Goal: Task Accomplishment & Management: Manage account settings

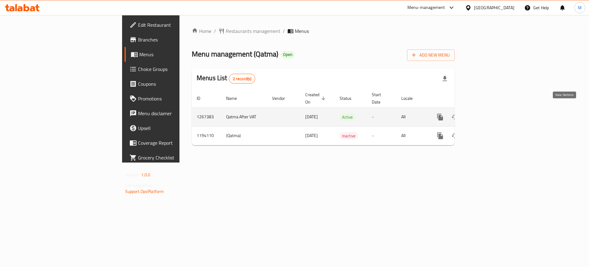
click at [492, 114] on link "enhanced table" at bounding box center [484, 117] width 15 height 15
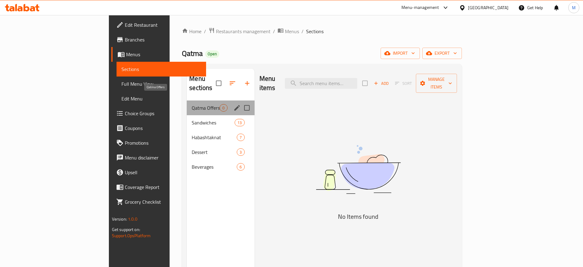
click at [192, 104] on span "Qatma Offers" at bounding box center [206, 107] width 28 height 7
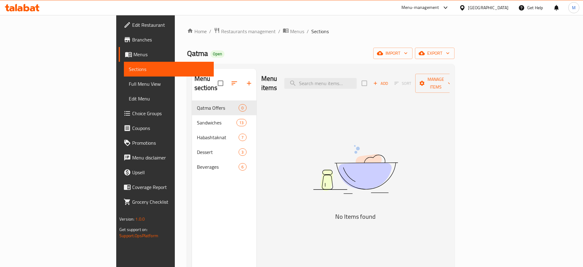
click at [217, 37] on div "Home / Restaurants management / Menus / Sections Qatma Open import export Menu …" at bounding box center [321, 183] width 268 height 313
click at [290, 35] on span "Menus" at bounding box center [297, 31] width 14 height 7
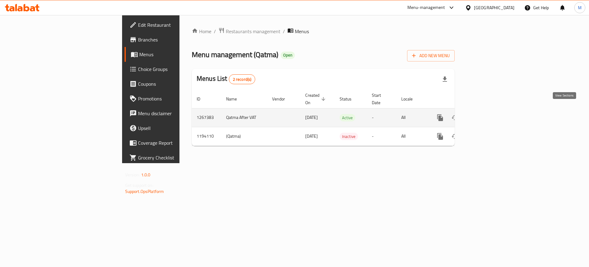
click at [488, 114] on icon "enhanced table" at bounding box center [484, 117] width 7 height 7
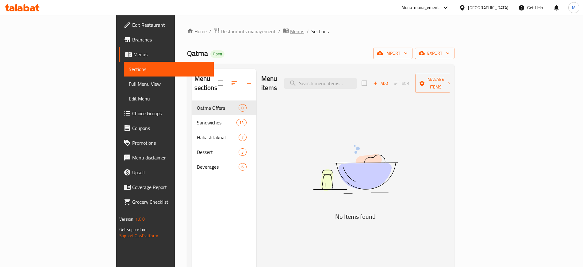
click at [290, 32] on span "Menus" at bounding box center [297, 31] width 14 height 7
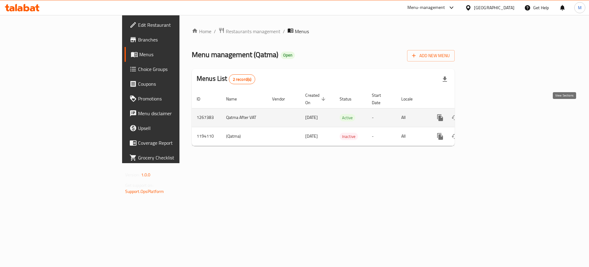
click at [488, 114] on icon "enhanced table" at bounding box center [484, 117] width 7 height 7
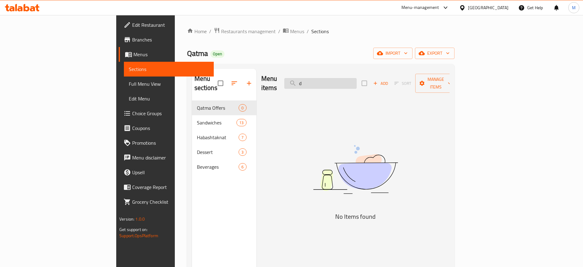
click at [357, 80] on input "d" at bounding box center [320, 83] width 72 height 11
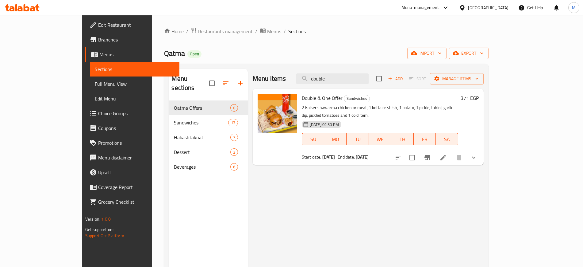
type input "double"
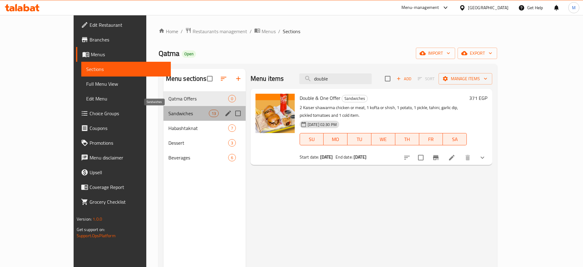
click at [169, 112] on span "Sandwiches" at bounding box center [188, 113] width 41 height 7
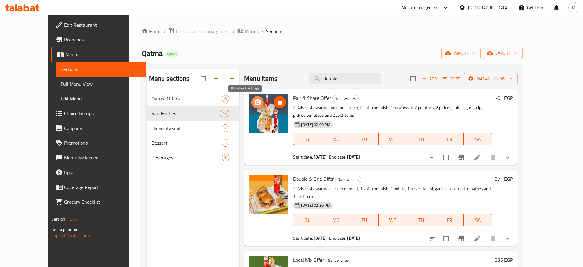
click at [255, 100] on icon "upload picture" at bounding box center [258, 102] width 6 height 6
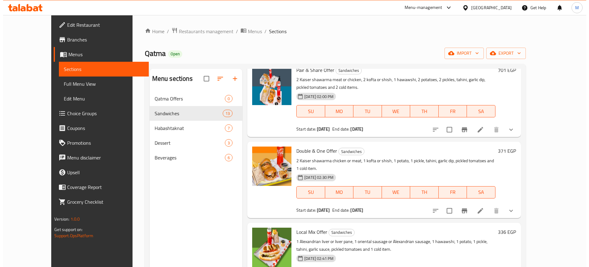
scroll to position [27, 0]
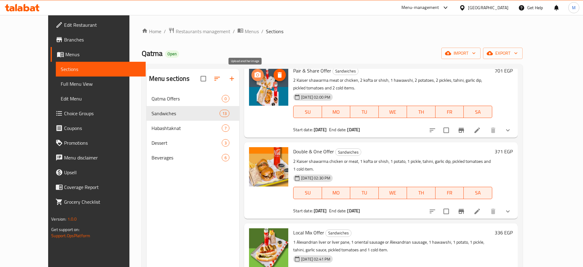
click at [254, 76] on icon "upload picture" at bounding box center [257, 74] width 7 height 7
click at [129, 182] on div "Home / Restaurants management / Menus / Sections Qatma Open import export Menu …" at bounding box center [332, 184] width 406 height 338
click at [252, 79] on button "upload picture" at bounding box center [258, 75] width 12 height 12
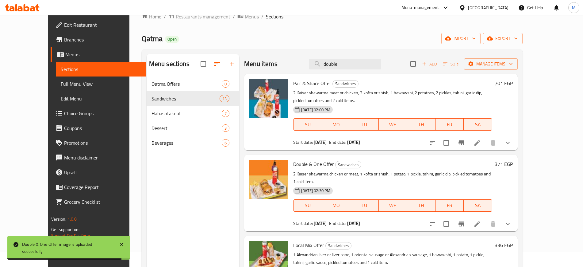
scroll to position [0, 0]
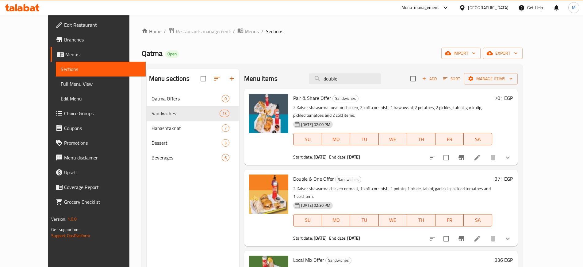
click at [300, 51] on div "Qatma Open import export" at bounding box center [332, 53] width 381 height 11
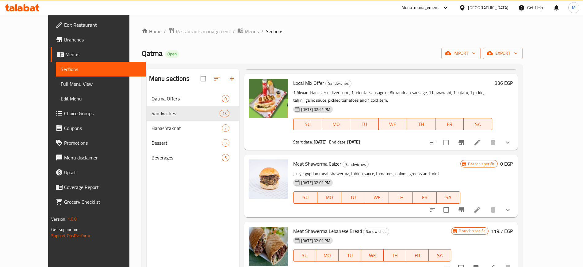
scroll to position [128, 0]
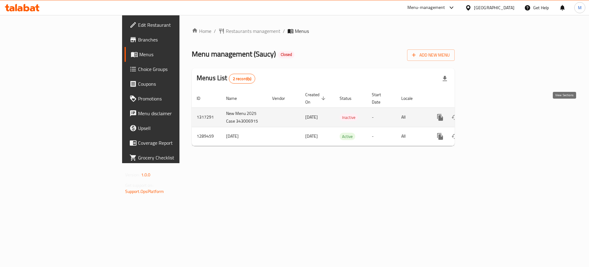
click at [492, 111] on link "enhanced table" at bounding box center [484, 117] width 15 height 15
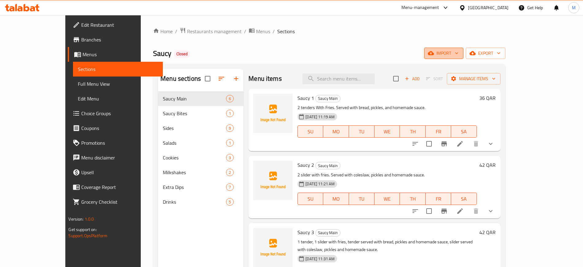
click at [459, 50] on span "import" at bounding box center [443, 53] width 29 height 8
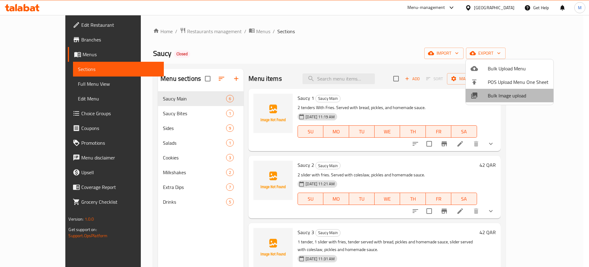
click at [512, 95] on span "Bulk Image upload" at bounding box center [518, 95] width 61 height 7
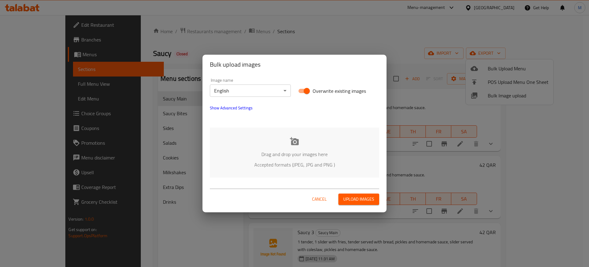
click at [320, 147] on div "Drag and drop your images here Accepted formats (JPEG, JPG and PNG )" at bounding box center [294, 152] width 169 height 50
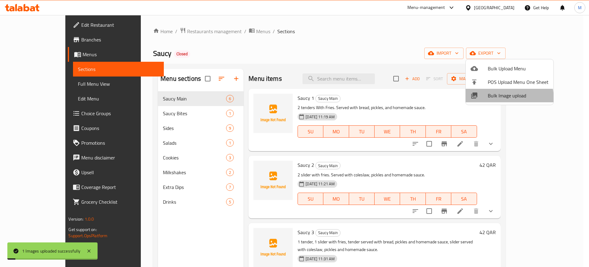
click at [498, 98] on span "Bulk Image upload" at bounding box center [518, 95] width 61 height 7
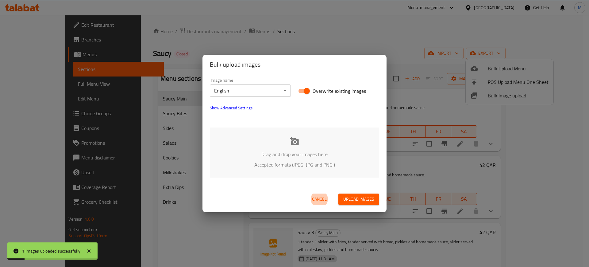
click at [292, 150] on p "Drag and drop your images here" at bounding box center [294, 153] width 151 height 7
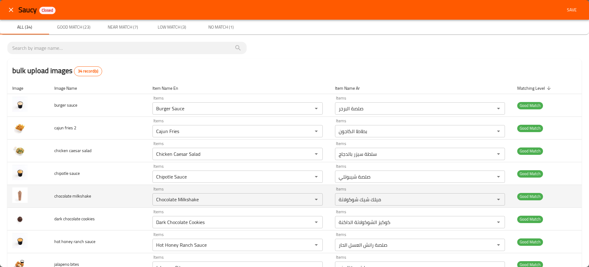
click at [144, 189] on td "chocolate milkshake" at bounding box center [98, 196] width 98 height 23
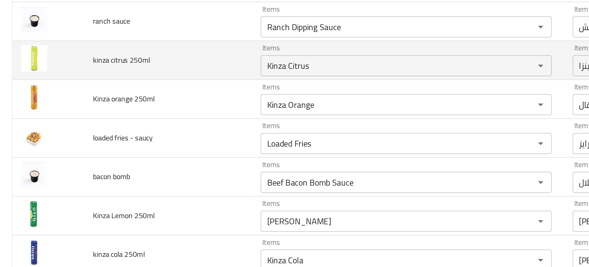
scroll to position [612, 0]
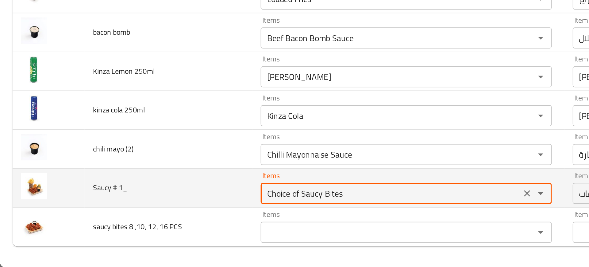
click at [170, 224] on 1_ "Choice of Saucy Bites" at bounding box center [228, 223] width 149 height 9
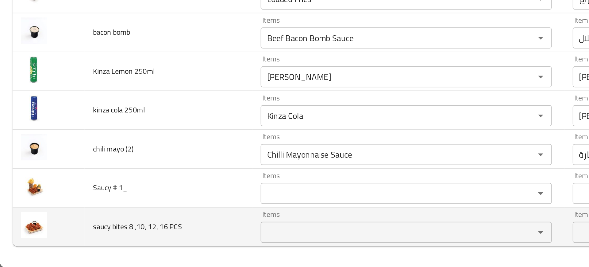
click at [130, 237] on td "saucy bites 8 ,10, 12, 16 PCS" at bounding box center [98, 243] width 98 height 23
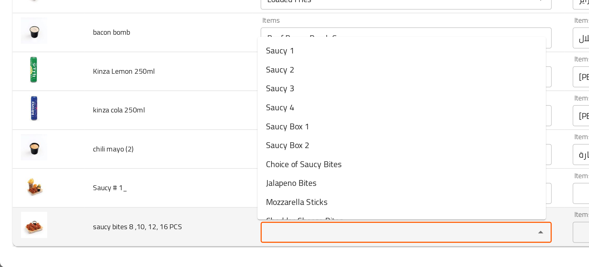
click at [158, 246] on PCS "Items" at bounding box center [228, 246] width 149 height 9
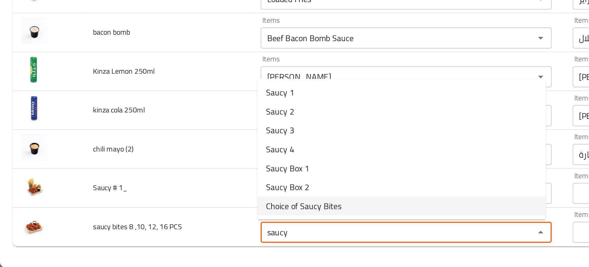
click at [168, 230] on span "Choice of Saucy Bites" at bounding box center [178, 230] width 44 height 7
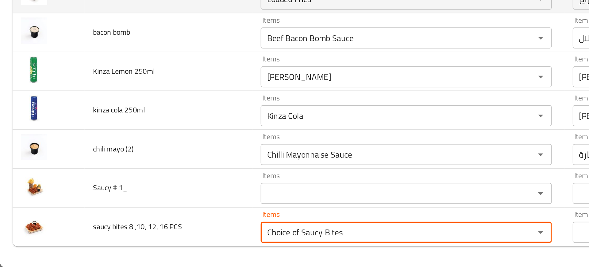
type PCS "Choice of Saucy Bites"
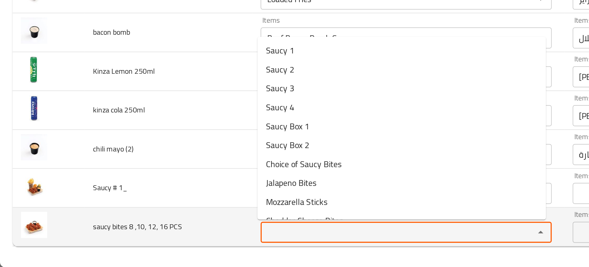
click at [184, 242] on PCS "Items" at bounding box center [228, 246] width 149 height 9
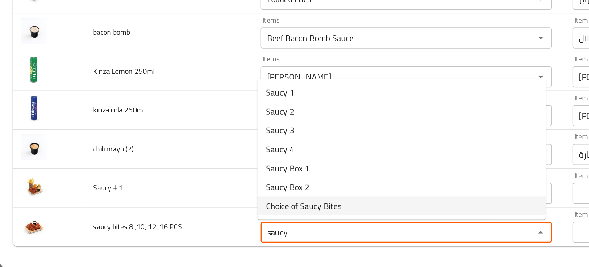
click at [168, 231] on span "Choice of Saucy Bites" at bounding box center [178, 230] width 44 height 7
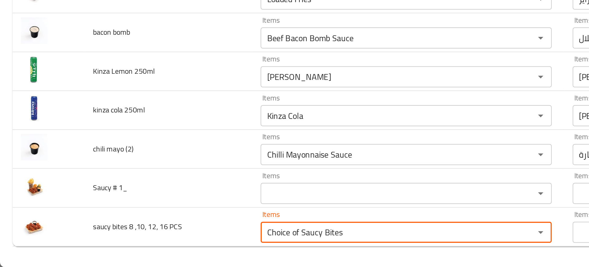
type PCS "Choice of Saucy Bites"
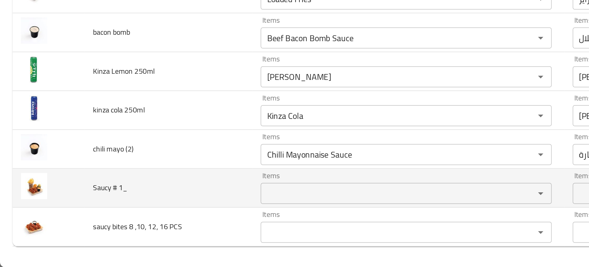
click at [116, 220] on td "Saucy # 1_" at bounding box center [98, 220] width 98 height 23
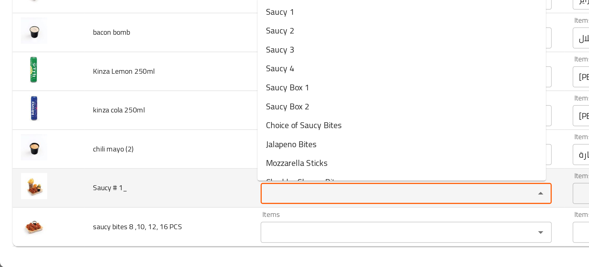
click at [165, 227] on 1_ "Items" at bounding box center [228, 223] width 149 height 9
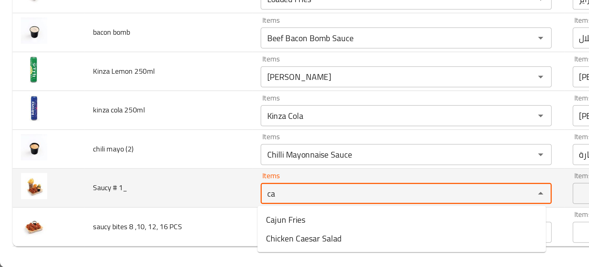
type 1_ "c"
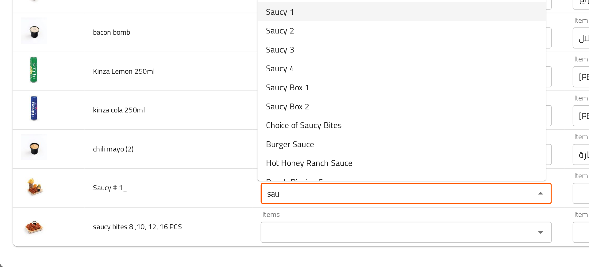
click at [162, 118] on span "Saucy 1" at bounding box center [164, 117] width 17 height 7
type 1_ "Saucy 1"
type 1_-ar "سوسي 1"
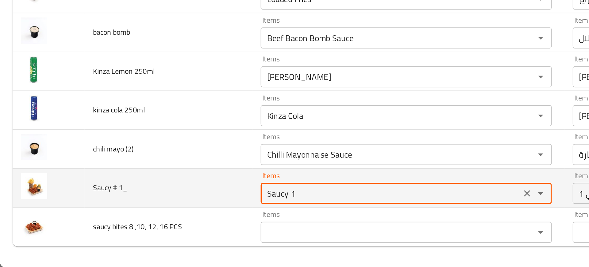
type 1_ "Saucy 1"
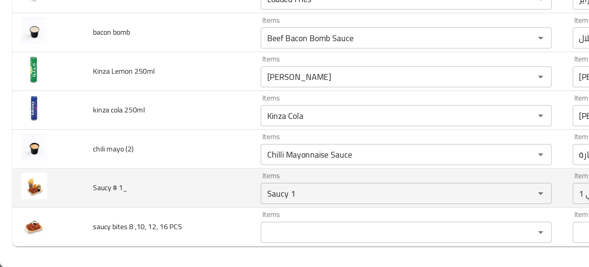
click at [79, 214] on td "Saucy # 1_" at bounding box center [98, 220] width 98 height 23
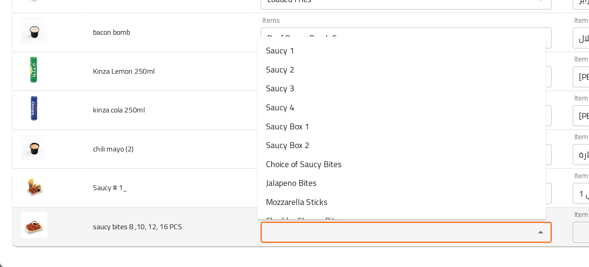
click at [157, 245] on PCS "Items" at bounding box center [228, 246] width 149 height 9
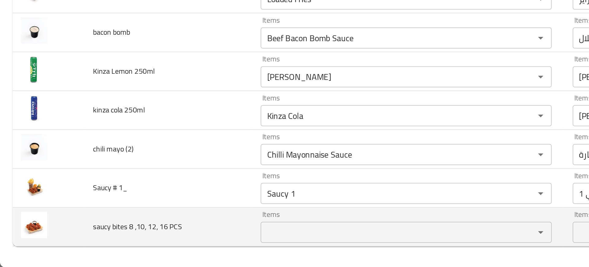
click at [123, 233] on td "saucy bites 8 ,10, 12, 16 PCS" at bounding box center [98, 243] width 98 height 23
click at [122, 235] on td "saucy bites 8 ,10, 12, 16 PCS" at bounding box center [98, 243] width 98 height 23
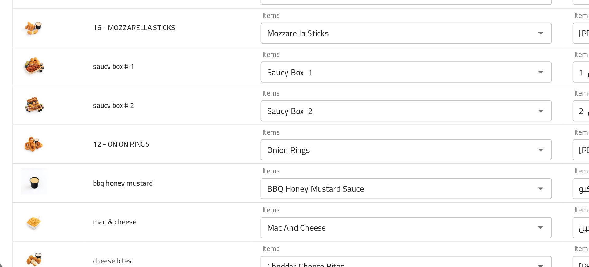
scroll to position [363, 0]
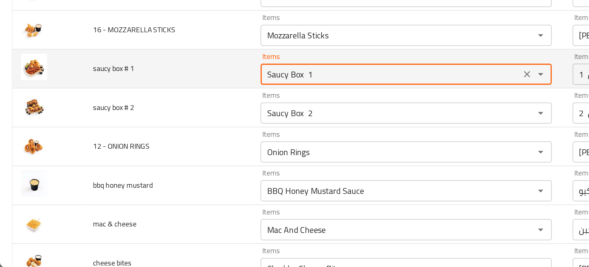
click at [176, 158] on 1 "Saucy Box 1" at bounding box center [228, 153] width 149 height 9
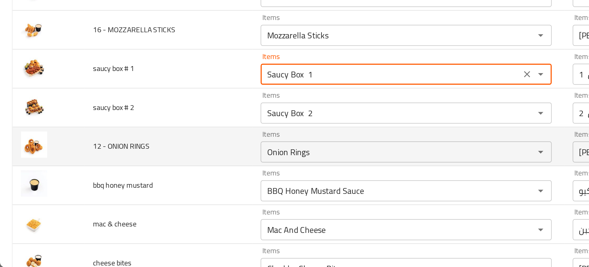
click at [95, 190] on td "12 - ONION RINGS" at bounding box center [98, 196] width 98 height 23
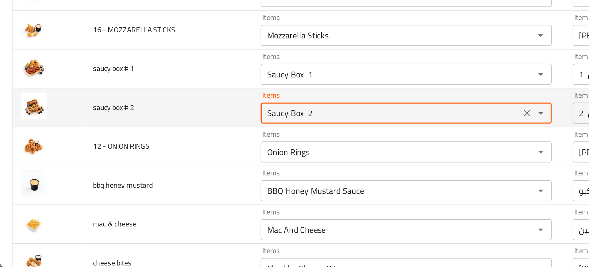
click at [163, 180] on 2 "Saucy Box 2" at bounding box center [228, 176] width 149 height 9
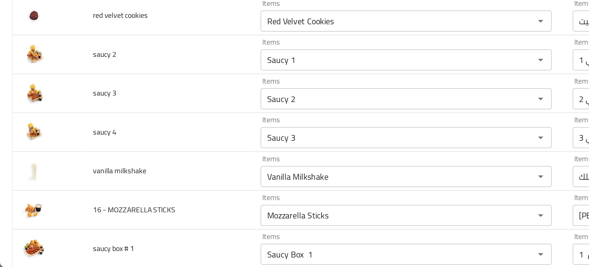
scroll to position [257, 0]
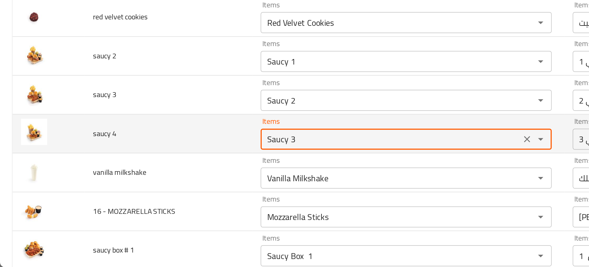
click at [165, 193] on 4 "Saucy 3" at bounding box center [228, 191] width 149 height 9
click at [179, 193] on 4 "Saucy 3" at bounding box center [228, 191] width 149 height 9
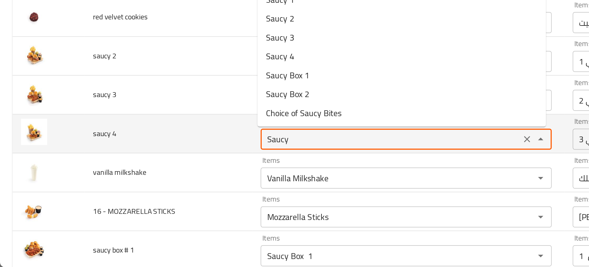
type 4 "Saucy 4"
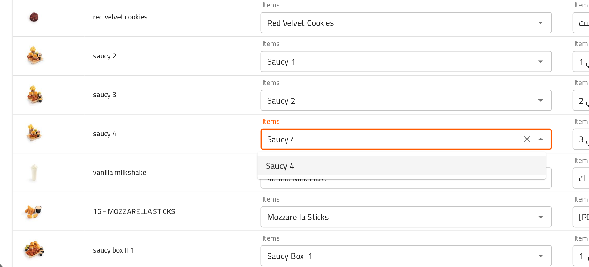
click at [185, 209] on 4-option-0 "Saucy 4" at bounding box center [235, 207] width 169 height 11
type 4-ar "سوسي 4"
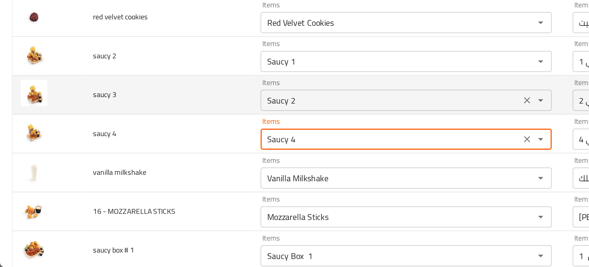
type 4 "Saucy 4"
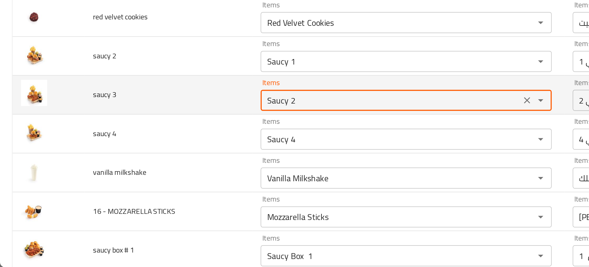
drag, startPoint x: 184, startPoint y: 169, endPoint x: 194, endPoint y: 169, distance: 9.5
click at [194, 169] on 3 "Saucy 2" at bounding box center [228, 169] width 149 height 9
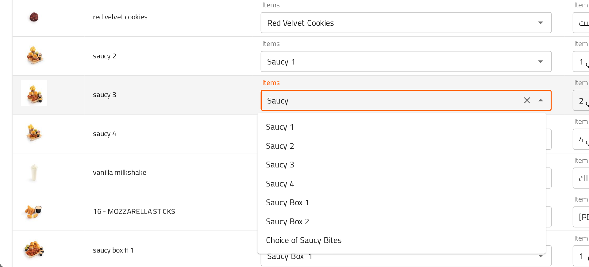
type 3 "Saucy 3"
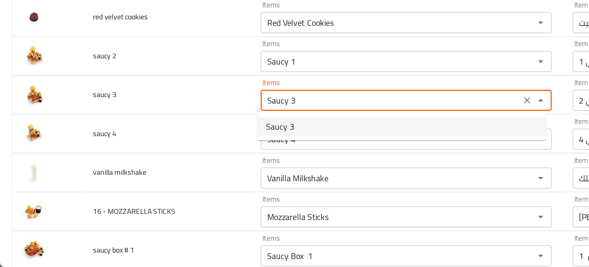
click at [171, 183] on span "Saucy 3" at bounding box center [164, 184] width 17 height 7
type 3-ar "سوسي 3"
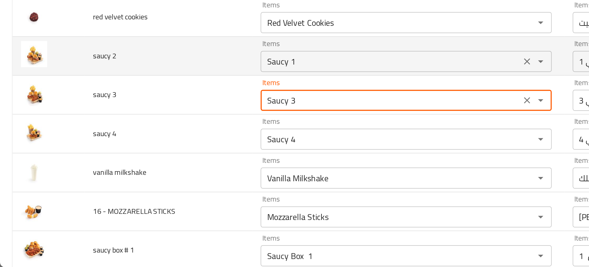
type 3 "Saucy 3"
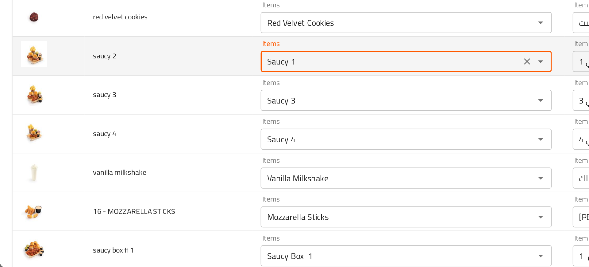
drag, startPoint x: 182, startPoint y: 146, endPoint x: 187, endPoint y: 147, distance: 5.3
click at [187, 147] on 2 "Saucy 1" at bounding box center [228, 146] width 149 height 9
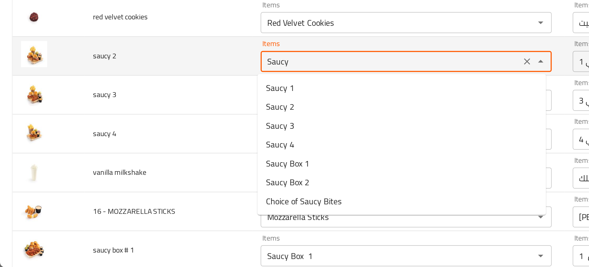
type 2 "Saucy 2"
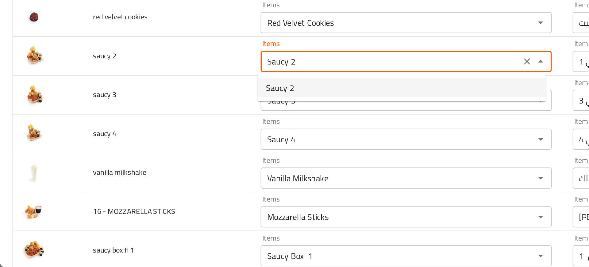
click at [164, 163] on span "Saucy 2" at bounding box center [164, 161] width 17 height 7
type 2-ar "سوسي 2"
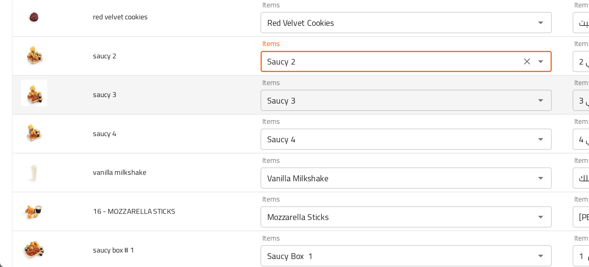
type 2 "Saucy 2"
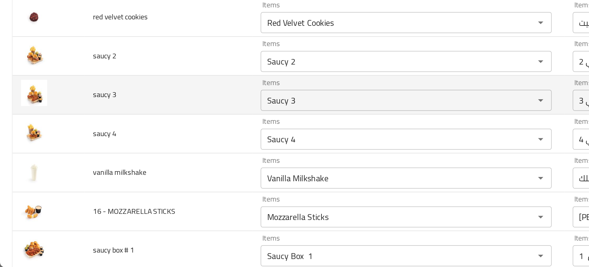
click at [113, 156] on td "saucy 3" at bounding box center [98, 166] width 98 height 23
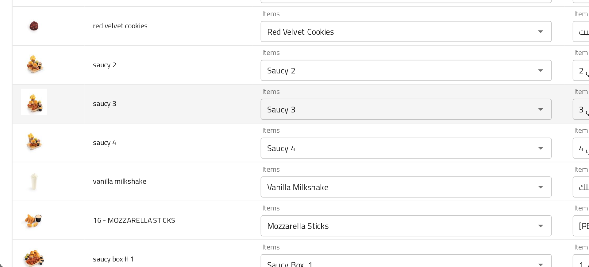
scroll to position [249, 0]
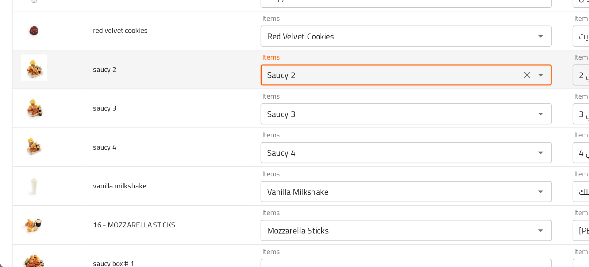
click at [158, 156] on 2 "Saucy 2" at bounding box center [228, 154] width 149 height 9
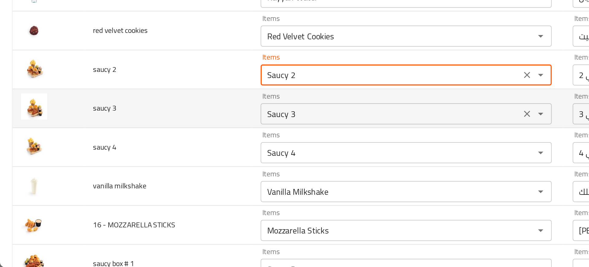
click at [170, 176] on 3 "Saucy 3" at bounding box center [228, 177] width 149 height 9
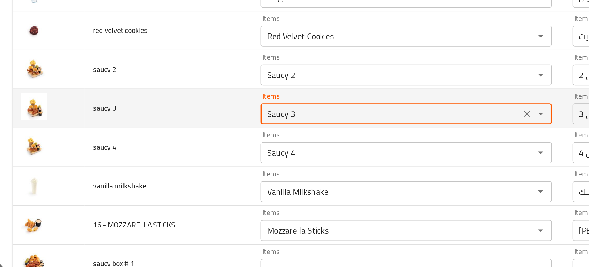
click at [170, 176] on 3 "Saucy 3" at bounding box center [228, 177] width 149 height 9
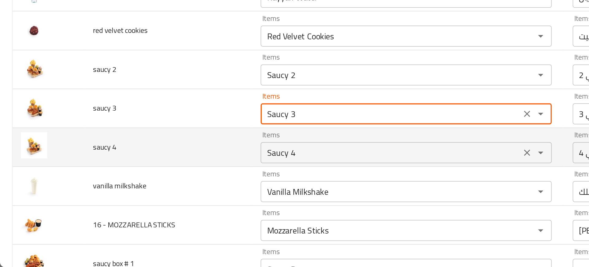
click at [159, 204] on div "Saucy 4 Items" at bounding box center [238, 200] width 170 height 12
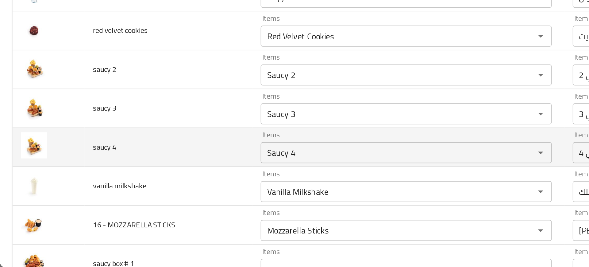
click at [116, 197] on td "saucy 4" at bounding box center [98, 196] width 98 height 23
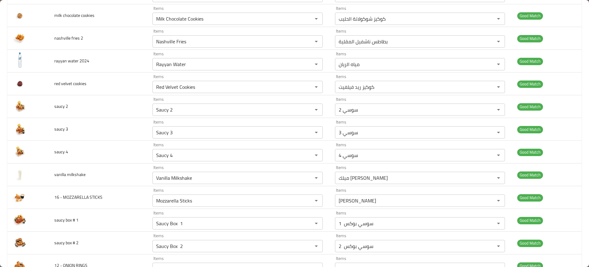
scroll to position [0, 0]
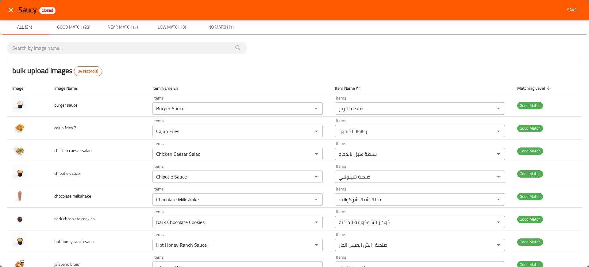
click at [572, 9] on span "Save" at bounding box center [572, 10] width 15 height 8
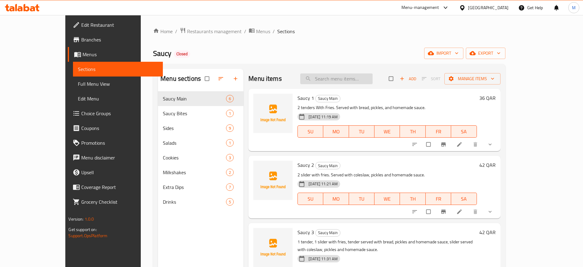
paste input "https://portal.talabat.com/qa/p/menu-management#/restaurants/697704/menus/13172…"
type input "https://portal.talabat.com/qa/p/menu-management#/restaurants/697704/menus/13172…"
click at [344, 79] on input "https://portal.talabat.com/qa/p/menu-management#/restaurants/697704/menus/13172…" at bounding box center [336, 78] width 72 height 11
paste input "Choice of Saucy Bites"
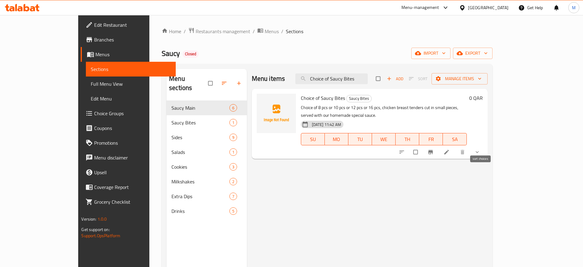
type input "Choice of Saucy Bites"
click at [405, 149] on icon "sort-choices" at bounding box center [402, 152] width 6 height 6
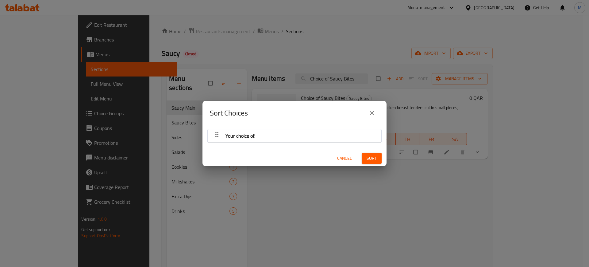
click at [482, 145] on div "Sort Choices Your choice of: Cancel Sort" at bounding box center [294, 133] width 589 height 267
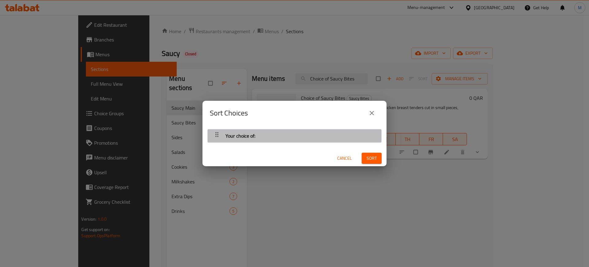
click at [303, 139] on div "Your choice of:" at bounding box center [295, 135] width 168 height 15
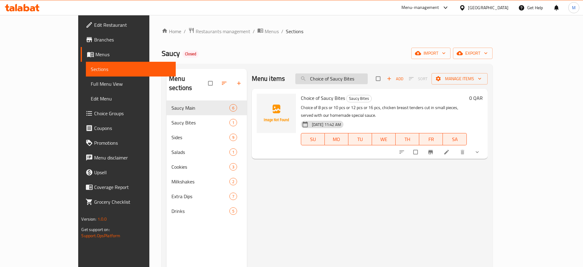
click at [355, 82] on input "Choice of Saucy Bites" at bounding box center [331, 78] width 72 height 11
paste input "Saucy 1"
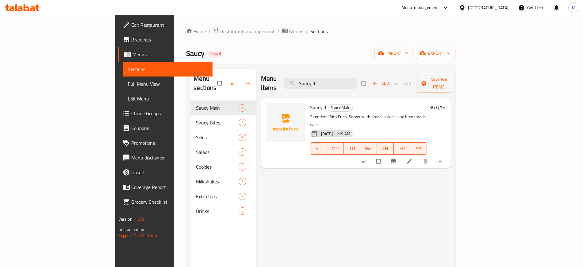
paste input "Box 2"
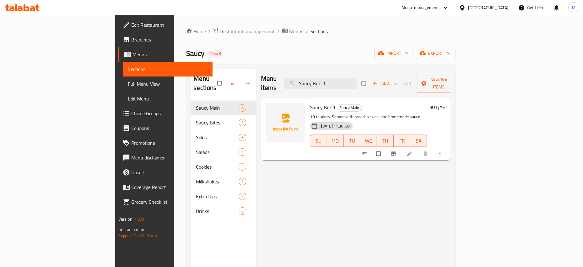
paste input "2"
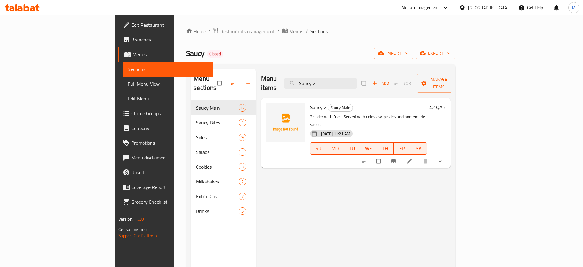
paste input "3"
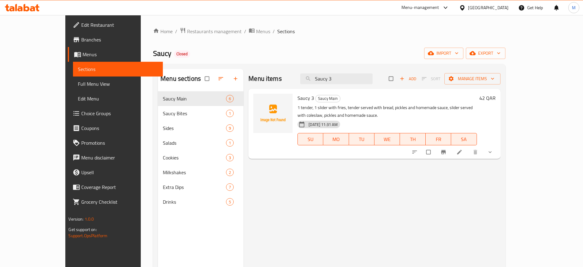
paste input "4"
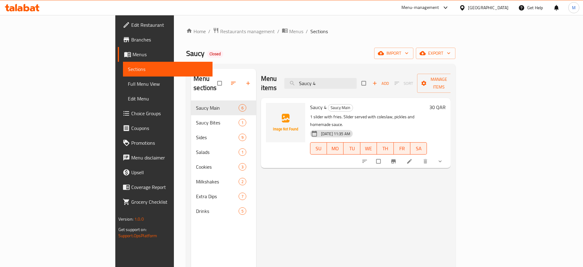
type input "Saucy 4"
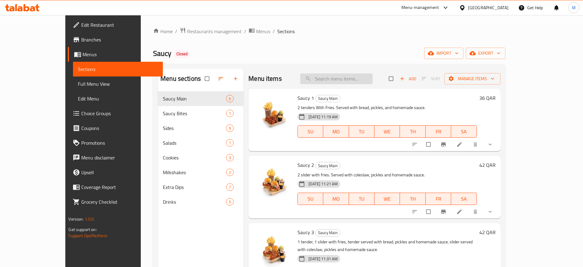
click at [360, 83] on input "search" at bounding box center [336, 78] width 72 height 11
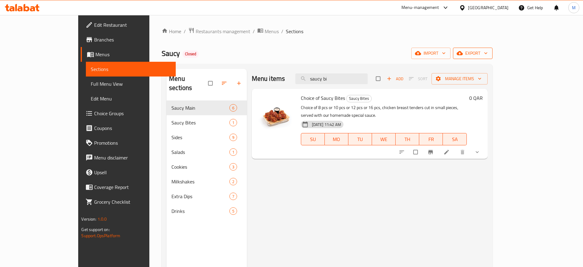
type input "saucy bi"
click at [493, 58] on button "export" at bounding box center [473, 53] width 40 height 11
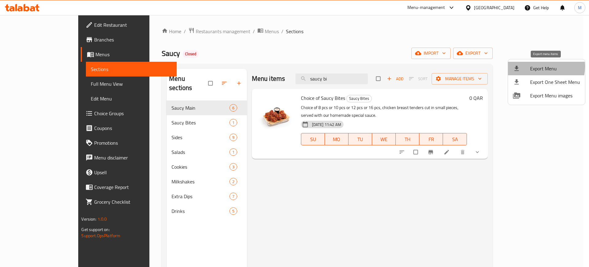
click at [540, 67] on span "Export Menu" at bounding box center [555, 68] width 50 height 7
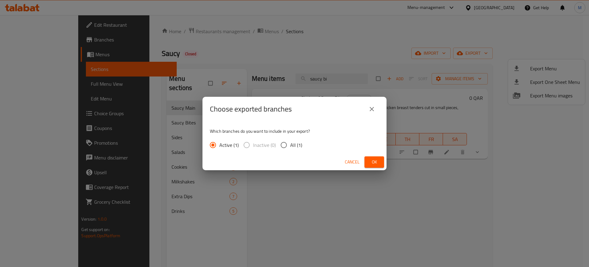
click at [296, 145] on span "All (1)" at bounding box center [296, 144] width 12 height 7
click at [290, 145] on input "All (1)" at bounding box center [283, 144] width 13 height 13
radio input "true"
click at [369, 159] on span "Ok" at bounding box center [374, 162] width 10 height 8
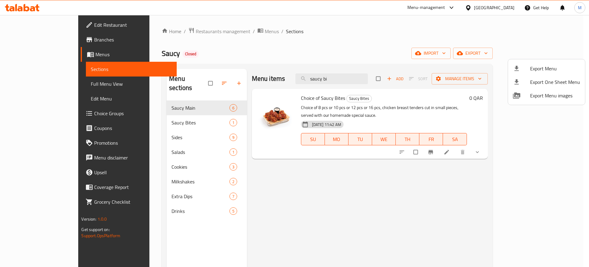
click at [61, 86] on div at bounding box center [294, 133] width 589 height 267
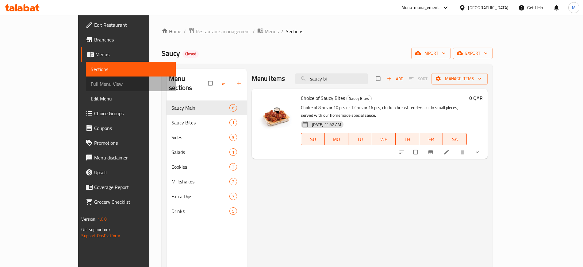
click at [91, 86] on span "Full Menu View" at bounding box center [131, 83] width 80 height 7
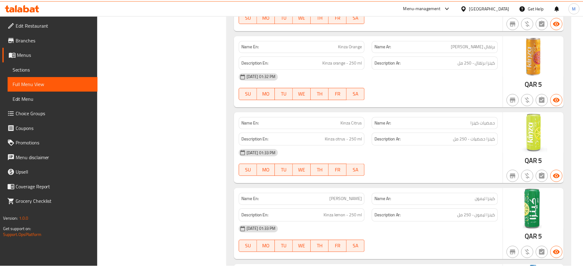
scroll to position [3169, 0]
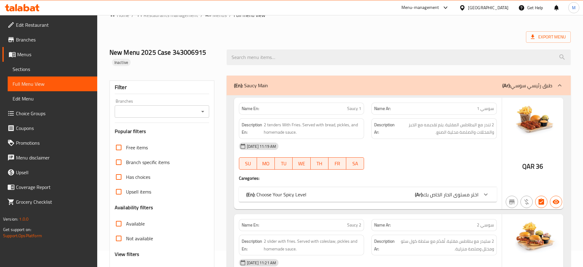
scroll to position [16, 0]
